Goal: Task Accomplishment & Management: Use online tool/utility

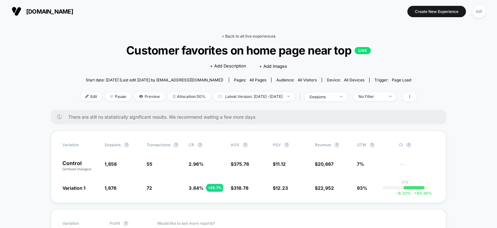
click at [240, 36] on link "< Back to all live experiences" at bounding box center [249, 36] width 54 height 5
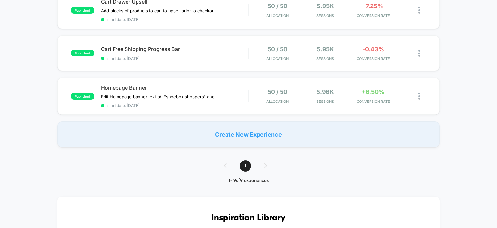
scroll to position [333, 0]
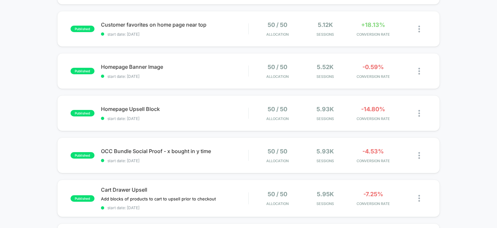
scroll to position [284, 0]
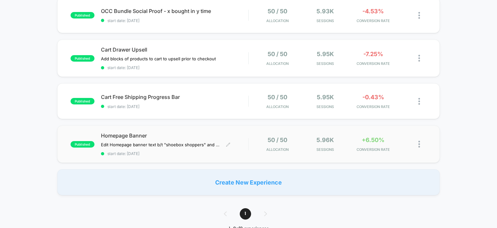
click at [131, 134] on span "Homepage Banner" at bounding box center [175, 135] width 148 height 6
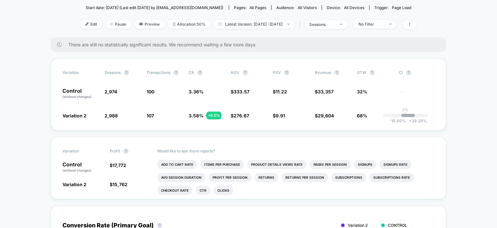
scroll to position [82, 0]
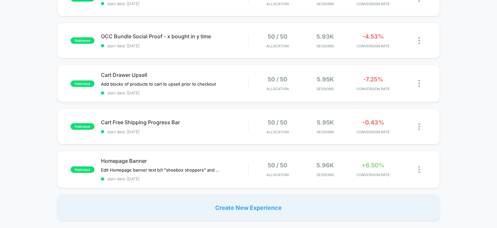
scroll to position [258, 0]
click at [152, 117] on div "published Cart Free Shipping Progress Bar start date: [DATE] 50 / 50 Allocation…" at bounding box center [248, 127] width 383 height 36
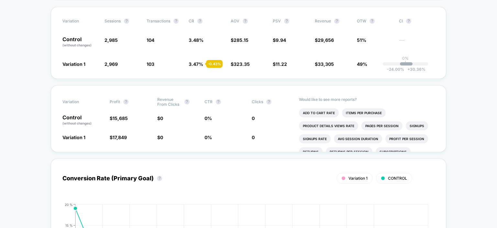
scroll to position [124, 0]
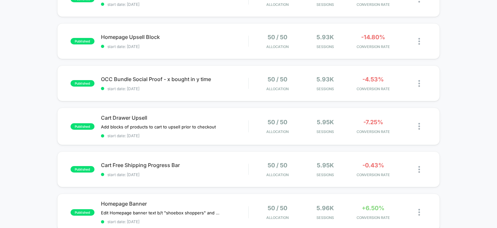
scroll to position [215, 0]
click at [133, 118] on span "Cart Drawer Upsell" at bounding box center [175, 118] width 148 height 6
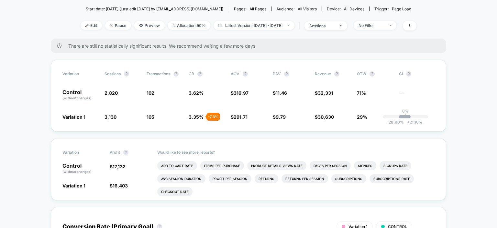
scroll to position [81, 0]
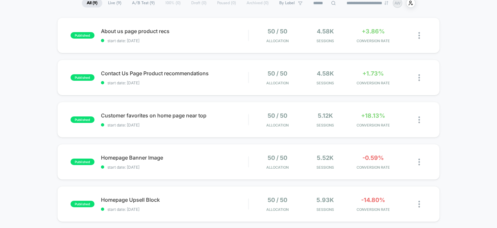
scroll to position [51, 0]
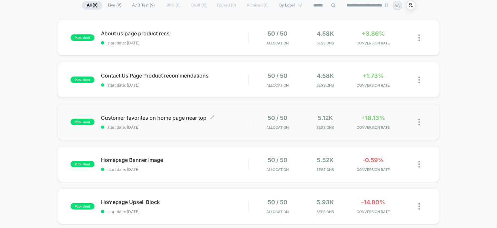
click at [141, 117] on span "Customer favorites on home page near top Click to edit experience details" at bounding box center [175, 117] width 148 height 6
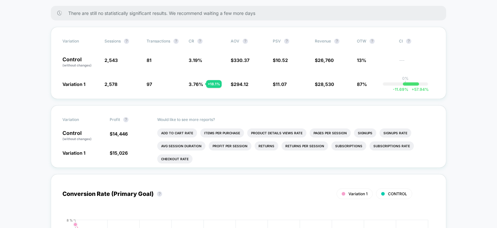
scroll to position [105, 0]
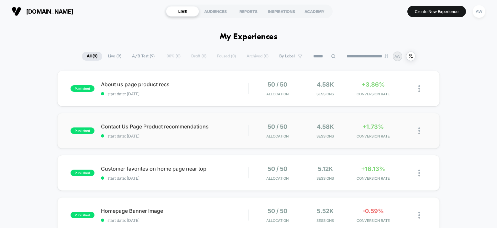
click at [166, 120] on div "published Contact Us Page Product recommendations start date: [DATE] 50 / 50 Al…" at bounding box center [248, 131] width 383 height 36
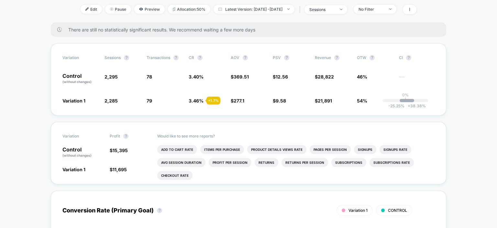
scroll to position [88, 0]
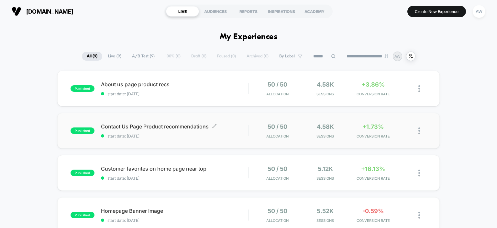
click at [122, 127] on span "Contact Us Page Product recommendations Click to edit experience details" at bounding box center [175, 126] width 148 height 6
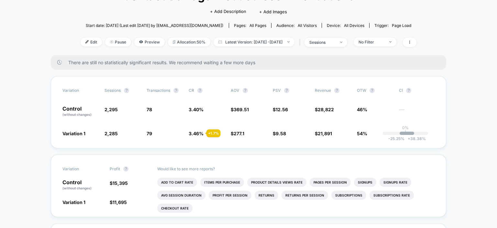
scroll to position [55, 0]
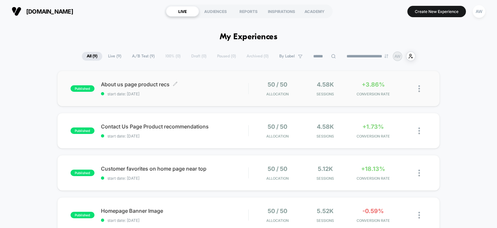
click at [120, 85] on span "About us page product recs Click to edit experience details" at bounding box center [175, 84] width 148 height 6
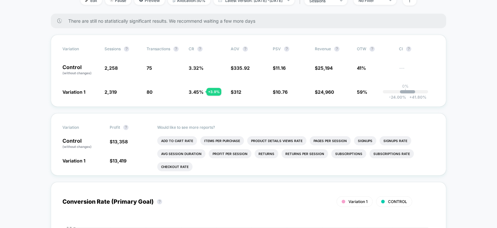
scroll to position [96, 0]
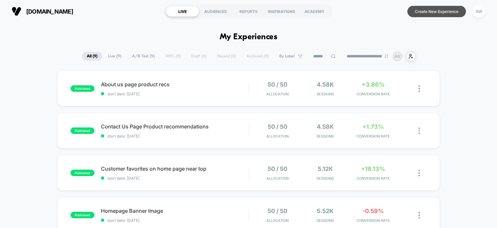
click at [440, 14] on button "Create New Experience" at bounding box center [437, 11] width 59 height 11
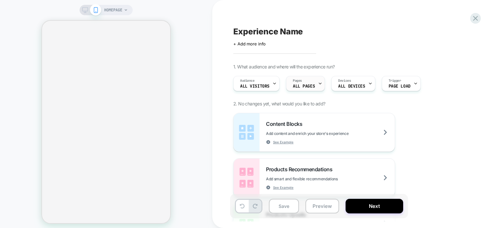
click at [318, 85] on icon at bounding box center [320, 83] width 4 height 4
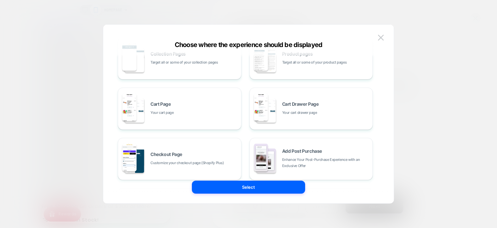
scroll to position [35, 0]
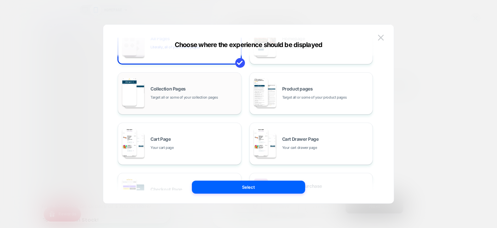
click at [203, 92] on div "Collection Pages Target all or some of your collection pages" at bounding box center [194, 93] width 87 height 14
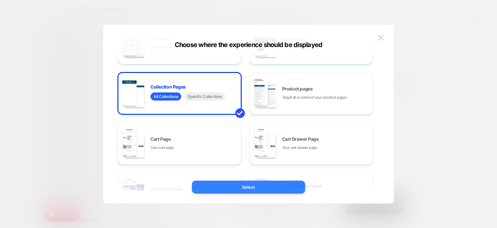
click at [261, 187] on button "Select" at bounding box center [248, 186] width 113 height 13
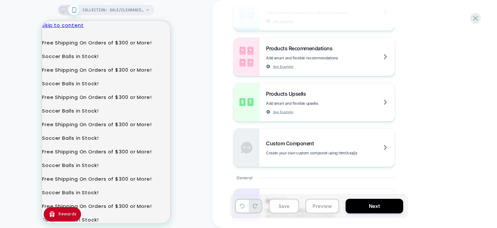
scroll to position [121, 0]
click at [350, 103] on span "Add smart and flexible upsells" at bounding box center [308, 102] width 84 height 5
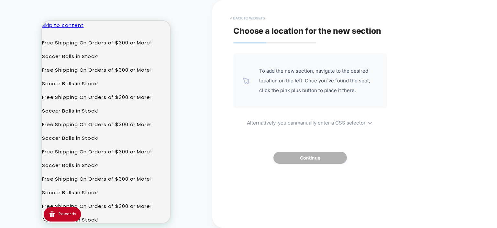
click at [249, 18] on button "< Back to widgets" at bounding box center [247, 18] width 41 height 10
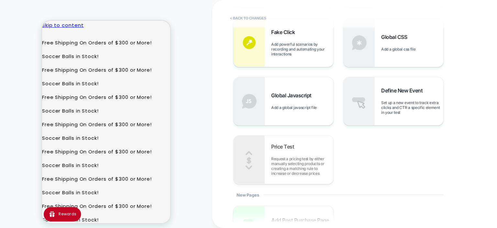
scroll to position [216, 0]
click at [416, 99] on div "Define New Event Set up a new event to track extra clicks and CTR a specific el…" at bounding box center [412, 100] width 62 height 28
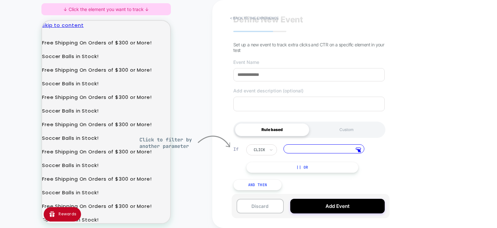
scroll to position [12, 0]
click at [264, 19] on button "< back to the experience" at bounding box center [254, 18] width 55 height 10
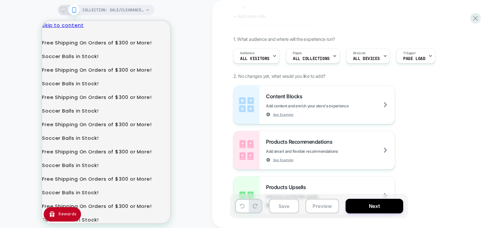
scroll to position [28, 0]
click at [327, 52] on div "Pages ALL COLLECTIONS" at bounding box center [312, 55] width 50 height 15
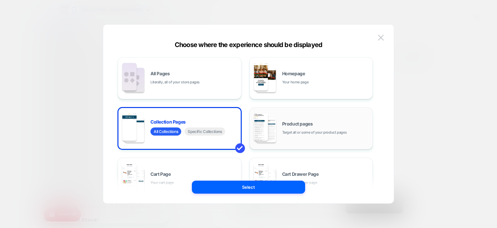
click at [307, 119] on div "Product pages Target all or some of your product pages" at bounding box center [311, 128] width 117 height 36
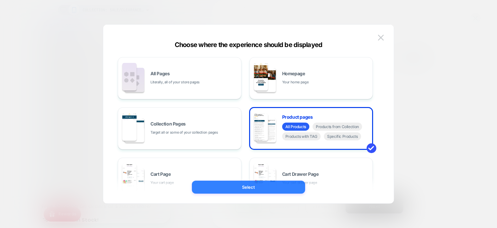
click at [272, 187] on button "Select" at bounding box center [248, 186] width 113 height 13
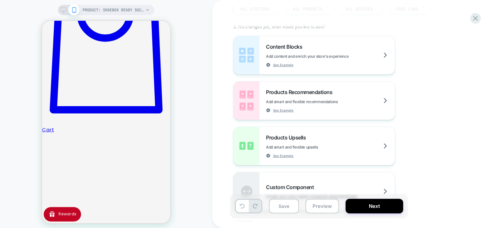
scroll to position [974, 0]
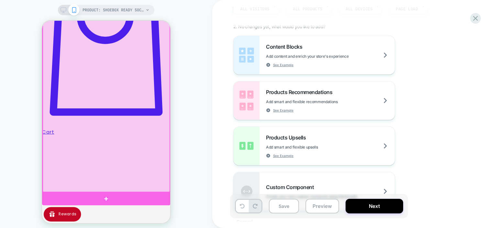
scroll to position [0, 111]
click at [159, 113] on div at bounding box center [106, 102] width 127 height 180
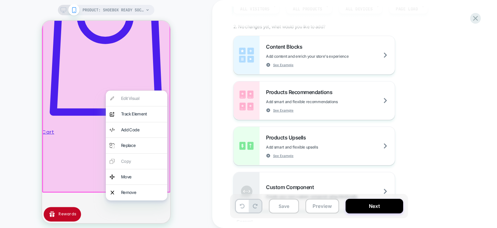
click at [196, 76] on div "PRODUCT: Shoebox Ready Soccer and Pump Bundles - Limited Availability [operatio…" at bounding box center [106, 116] width 212 height 220
click at [230, 85] on div "Experience Name Click to edit experience details + Add more info 1. What audien…" at bounding box center [354, 114] width 285 height 228
click at [474, 19] on icon at bounding box center [475, 18] width 9 height 9
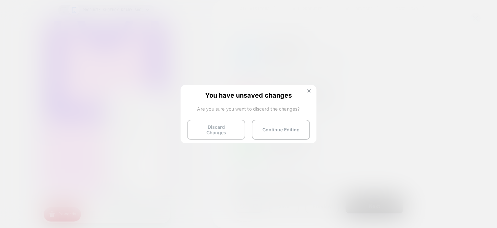
click at [217, 129] on button "Discard Changes" at bounding box center [216, 129] width 58 height 20
